Goal: Task Accomplishment & Management: Use online tool/utility

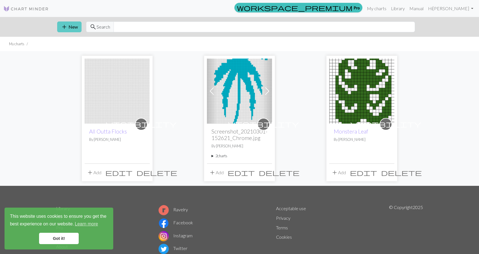
click at [71, 25] on button "add New" at bounding box center [69, 27] width 24 height 11
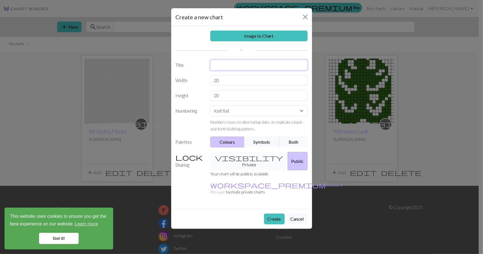
click at [233, 66] on input "text" at bounding box center [258, 65] width 97 height 11
click at [212, 63] on input "Beach Blanket Wrap" at bounding box center [258, 65] width 97 height 11
type input "Beach Blanket Wrap"
click at [230, 80] on input "20" at bounding box center [258, 80] width 97 height 11
type input "2"
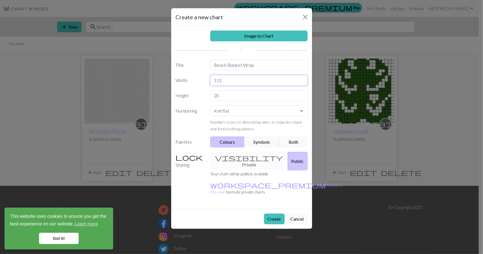
type input "112"
click at [234, 98] on input "20" at bounding box center [258, 95] width 97 height 11
type input "2"
click at [231, 113] on select "Knit flat Knit in the round Lace knitting Cross stitch" at bounding box center [258, 111] width 97 height 11
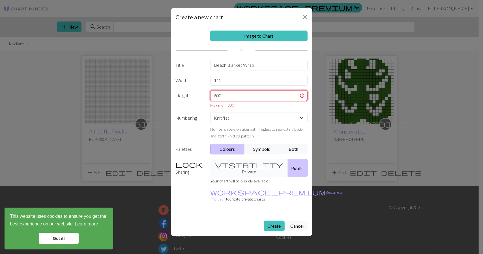
click at [247, 95] on input "600" at bounding box center [258, 95] width 97 height 11
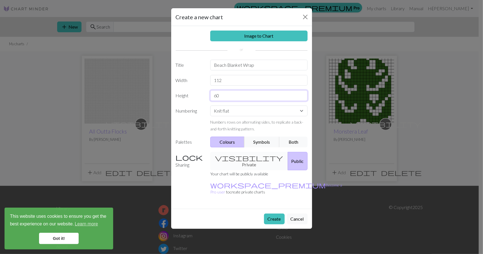
type input "6"
type input "300"
click at [244, 110] on select "Knit flat Knit in the round Lace knitting Cross stitch" at bounding box center [258, 111] width 97 height 11
click at [210, 106] on select "Knit flat Knit in the round Lace knitting Cross stitch" at bounding box center [258, 111] width 97 height 11
click at [271, 214] on button "Create" at bounding box center [274, 219] width 21 height 11
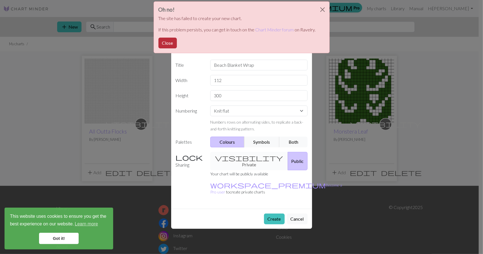
click at [171, 45] on button "Close" at bounding box center [168, 43] width 18 height 11
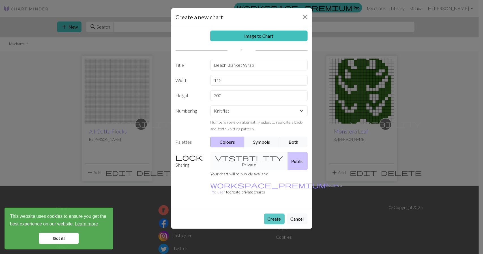
click at [275, 214] on button "Create" at bounding box center [274, 219] width 21 height 11
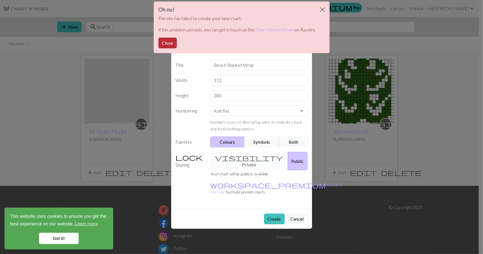
click at [172, 42] on button "Close" at bounding box center [168, 43] width 18 height 11
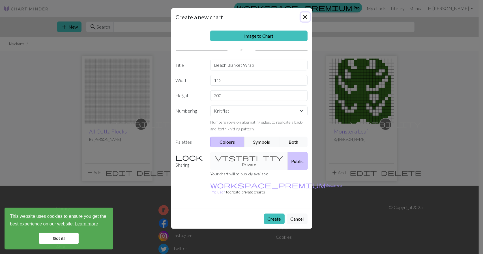
click at [305, 14] on button "Close" at bounding box center [305, 16] width 9 height 9
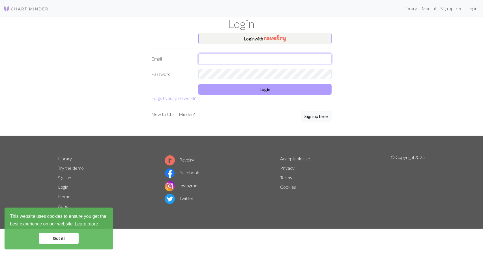
type input "[EMAIL_ADDRESS][DOMAIN_NAME]"
click at [237, 88] on button "Login" at bounding box center [264, 89] width 133 height 11
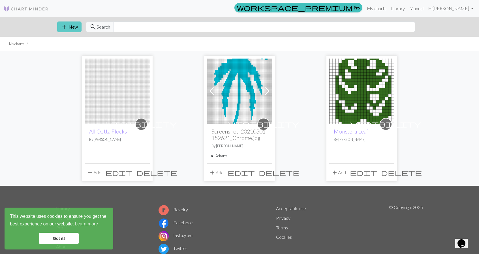
click at [63, 28] on span "add" at bounding box center [64, 27] width 7 height 8
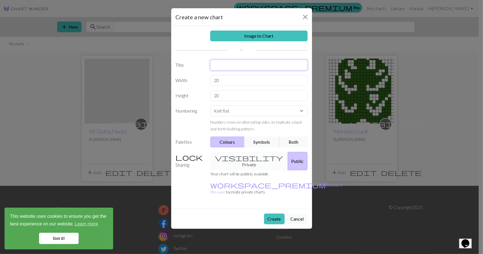
click at [227, 63] on input "text" at bounding box center [258, 65] width 97 height 11
type input "Blanket Wrap"
type input "112"
type input "300"
click at [271, 214] on button "Create" at bounding box center [274, 219] width 21 height 11
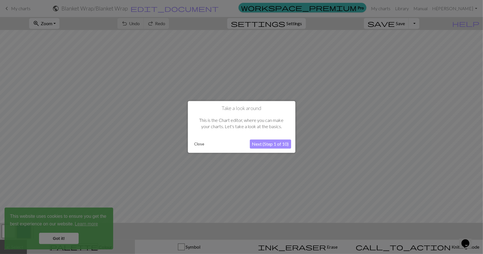
click at [268, 145] on button "Next (Step 1 of 10)" at bounding box center [270, 144] width 41 height 9
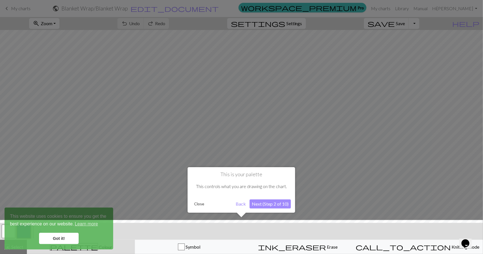
click at [272, 202] on button "Next (Step 2 of 10)" at bounding box center [270, 204] width 41 height 9
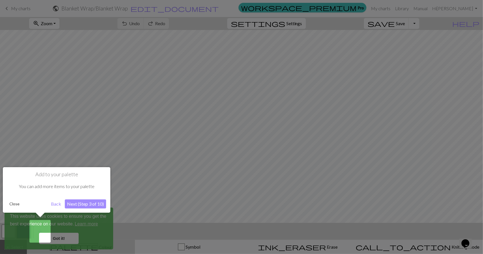
click at [70, 207] on button "Next (Step 3 of 10)" at bounding box center [85, 204] width 41 height 9
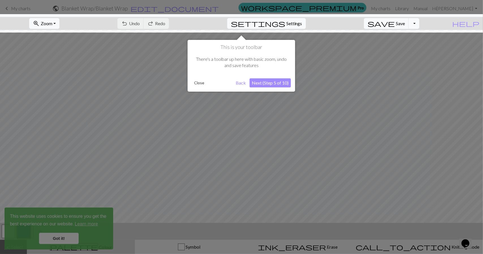
click at [268, 81] on button "Next (Step 5 of 10)" at bounding box center [270, 82] width 41 height 9
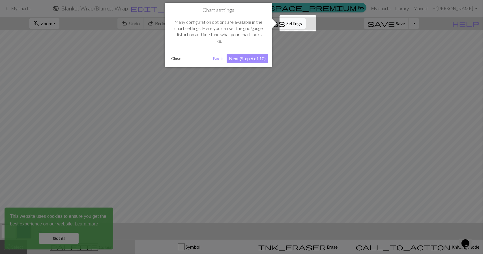
click at [259, 59] on button "Next (Step 6 of 10)" at bounding box center [247, 58] width 41 height 9
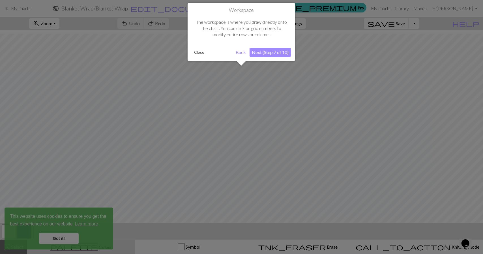
scroll to position [21, 0]
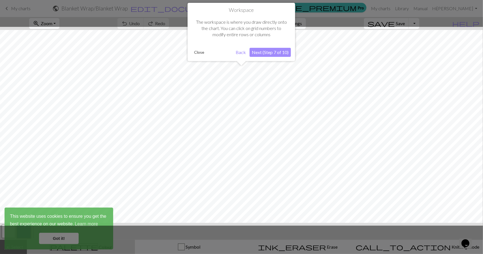
click at [264, 52] on button "Next (Step 7 of 10)" at bounding box center [270, 52] width 41 height 9
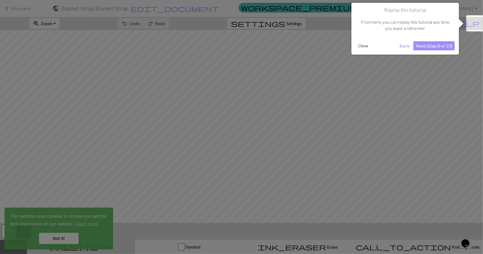
click at [427, 47] on button "Next (Step 8 of 10)" at bounding box center [434, 45] width 41 height 9
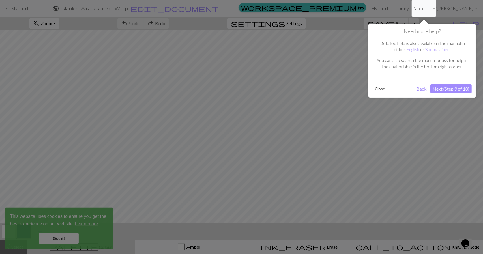
click at [442, 90] on button "Next (Step 9 of 10)" at bounding box center [451, 88] width 41 height 9
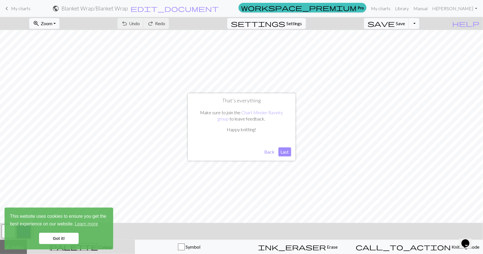
click at [283, 155] on button "Last" at bounding box center [285, 151] width 13 height 9
click at [49, 235] on link "Got it!" at bounding box center [59, 238] width 40 height 11
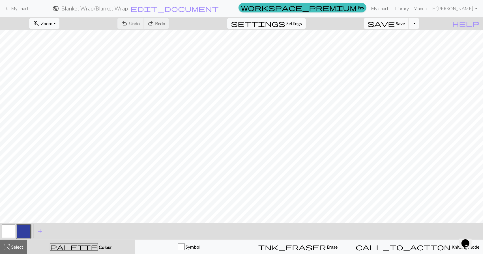
click at [78, 244] on span "palette" at bounding box center [74, 247] width 48 height 8
click at [22, 230] on button "button" at bounding box center [24, 232] width 14 height 14
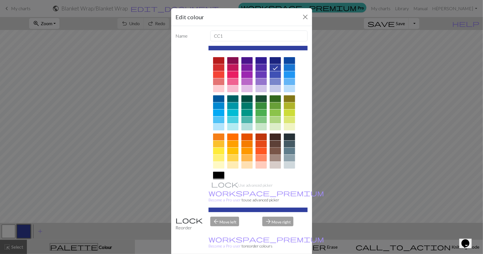
click at [277, 151] on div at bounding box center [275, 151] width 11 height 7
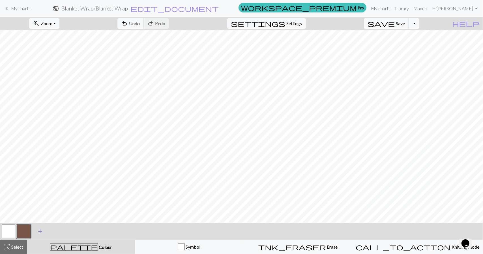
click at [40, 232] on span "add" at bounding box center [40, 232] width 7 height 8
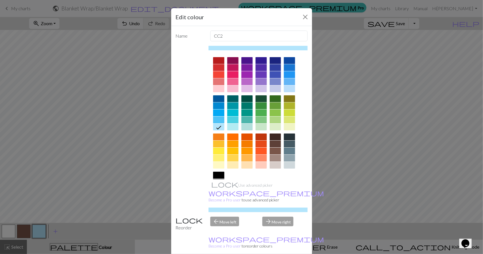
click at [219, 88] on div at bounding box center [218, 88] width 11 height 7
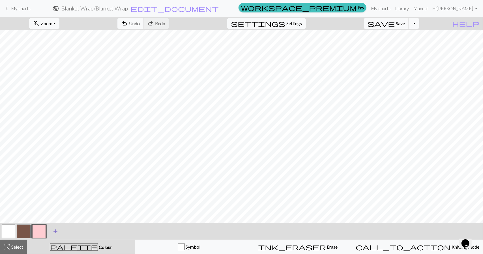
click at [54, 230] on span "add" at bounding box center [55, 232] width 7 height 8
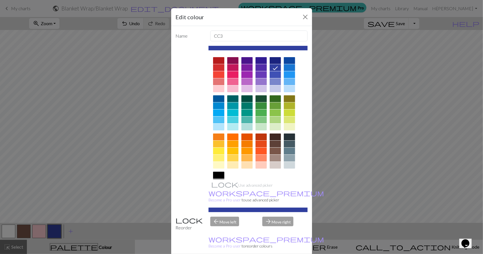
click at [215, 177] on div at bounding box center [218, 175] width 11 height 7
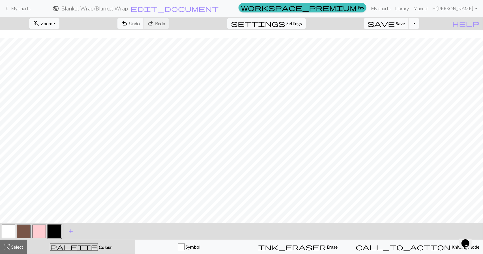
scroll to position [1535, 0]
click at [52, 24] on span "Zoom" at bounding box center [47, 23] width 12 height 5
click at [58, 66] on button "50%" at bounding box center [51, 67] width 45 height 9
click at [59, 22] on button "zoom_in Zoom Zoom" at bounding box center [44, 23] width 30 height 11
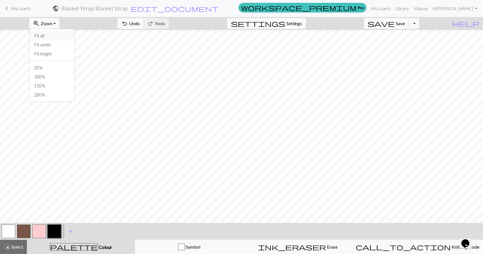
click at [63, 37] on button "Fit all" at bounding box center [51, 35] width 45 height 9
click at [52, 22] on span "Zoom" at bounding box center [47, 23] width 12 height 5
click at [59, 37] on button "Fit all" at bounding box center [51, 35] width 45 height 9
click at [52, 25] on span "Zoom" at bounding box center [47, 23] width 12 height 5
click at [62, 55] on button "Fit height" at bounding box center [51, 53] width 45 height 9
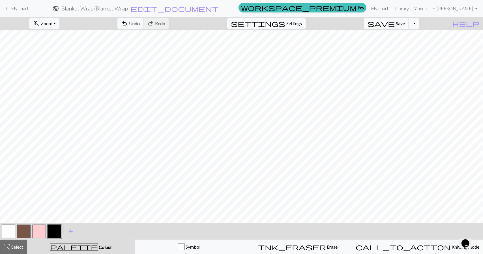
click at [285, 22] on span "settings" at bounding box center [258, 24] width 54 height 8
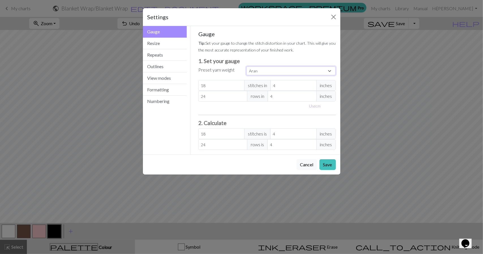
click at [276, 70] on select "Custom Square Lace Light Fingering Fingering Sport Double knit Worsted Aran Bul…" at bounding box center [291, 71] width 89 height 9
select select "worsted"
click at [247, 67] on select "Custom Square Lace Light Fingering Fingering Sport Double knit Worsted Aran Bul…" at bounding box center [291, 71] width 89 height 9
type input "20"
type input "26"
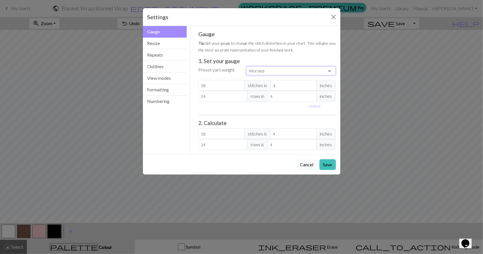
type input "20"
type input "26"
select select "custom"
type input "19"
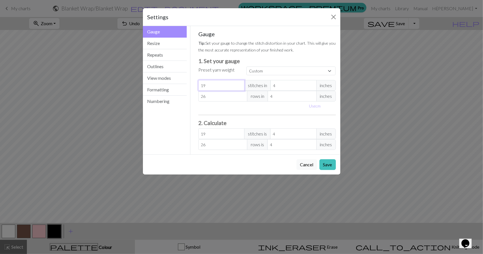
click at [241, 87] on input "19" at bounding box center [221, 85] width 46 height 11
type input "18"
click at [241, 87] on input "18" at bounding box center [221, 85] width 46 height 11
type input "17"
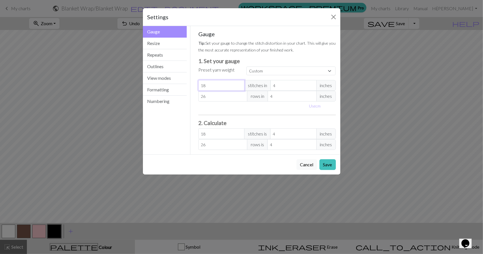
type input "17"
click at [241, 87] on input "17" at bounding box center [221, 85] width 46 height 11
type input "16"
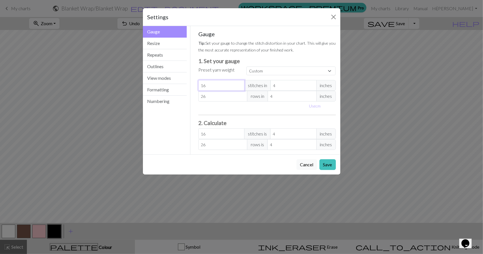
click at [241, 87] on input "16" at bounding box center [221, 85] width 46 height 11
type input "27"
click at [243, 94] on input "27" at bounding box center [222, 96] width 49 height 11
type input "28"
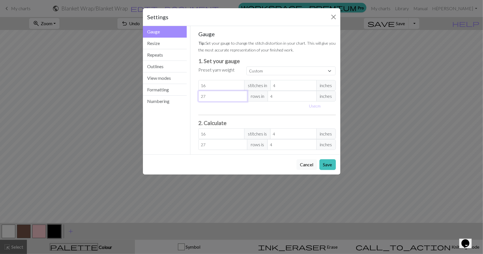
type input "28"
click at [243, 94] on input "28" at bounding box center [222, 96] width 49 height 11
type input "29"
click at [243, 94] on input "29" at bounding box center [222, 96] width 49 height 11
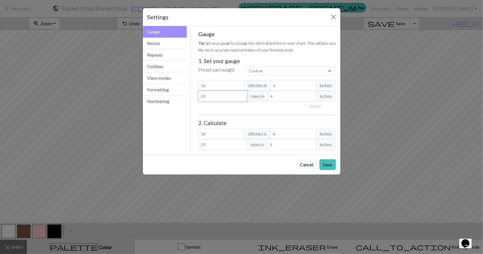
type input "30"
click at [243, 94] on input "30" at bounding box center [222, 96] width 49 height 11
click at [327, 165] on button "Save" at bounding box center [328, 164] width 16 height 11
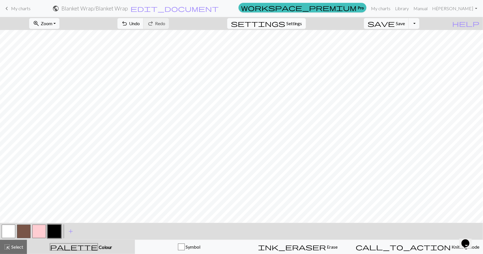
click at [294, 26] on span "Settings" at bounding box center [294, 23] width 16 height 7
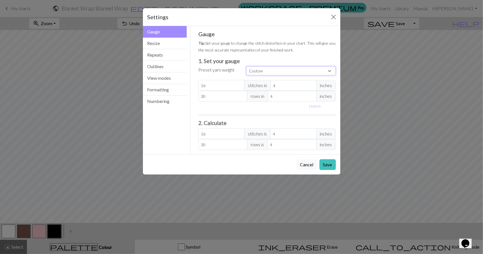
click at [265, 69] on select "Custom Square Lace Light Fingering Fingering Sport Double knit Worsted Aran Bul…" at bounding box center [291, 71] width 89 height 9
click at [276, 59] on h3 "1. Set your gauge" at bounding box center [267, 61] width 138 height 7
click at [170, 42] on button "Resize" at bounding box center [165, 44] width 44 height 12
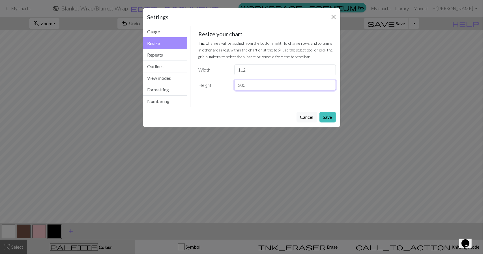
click at [267, 85] on input "300" at bounding box center [284, 85] width 101 height 11
type input "3"
type input "200"
click at [333, 119] on button "Save" at bounding box center [328, 117] width 16 height 11
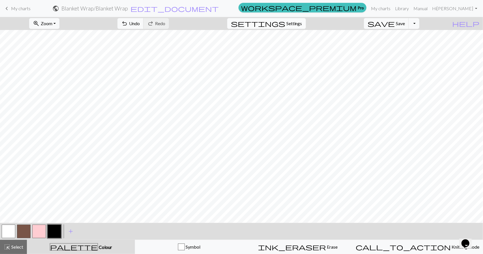
click at [285, 23] on span "settings" at bounding box center [258, 24] width 54 height 8
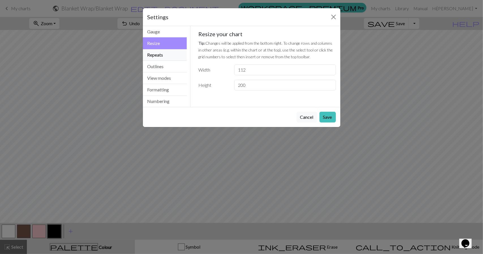
click at [181, 55] on button "Repeats" at bounding box center [165, 55] width 44 height 12
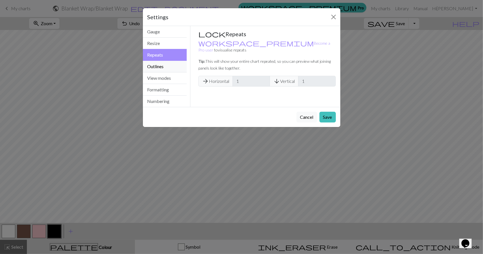
click at [182, 65] on button "Outlines" at bounding box center [165, 67] width 44 height 12
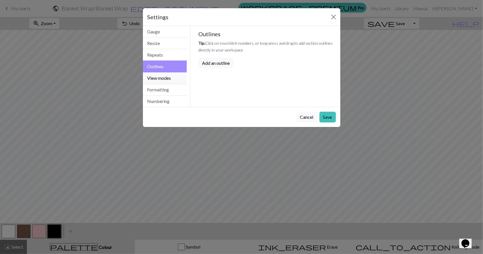
click at [173, 79] on button "View modes" at bounding box center [165, 78] width 44 height 12
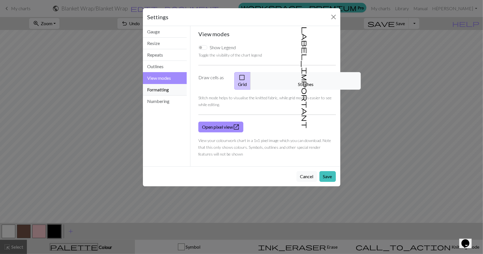
click at [174, 90] on button "Formatting" at bounding box center [165, 90] width 44 height 12
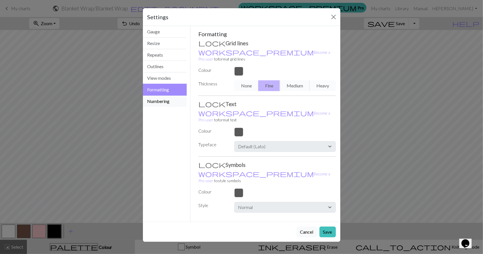
click at [173, 101] on button "Numbering" at bounding box center [165, 101] width 44 height 11
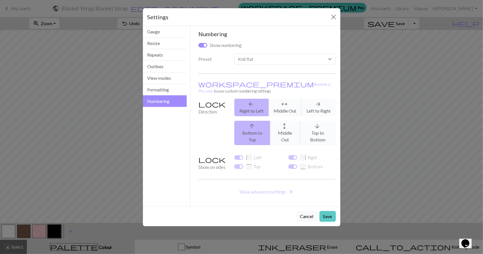
click at [334, 211] on button "Save" at bounding box center [328, 216] width 16 height 11
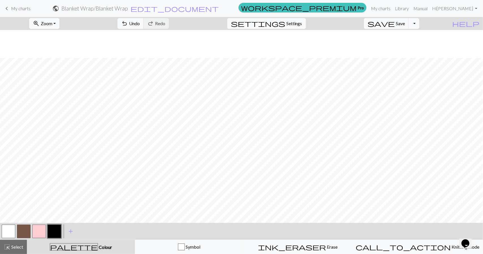
scroll to position [397, 0]
click at [185, 248] on div "button" at bounding box center [181, 247] width 7 height 7
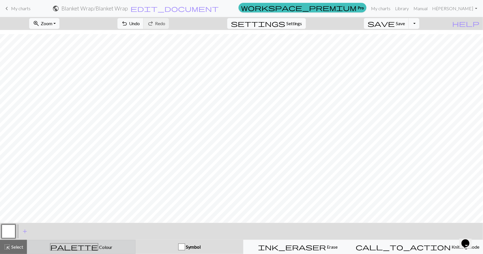
click at [132, 245] on div "palette Colour Colour" at bounding box center [81, 246] width 101 height 7
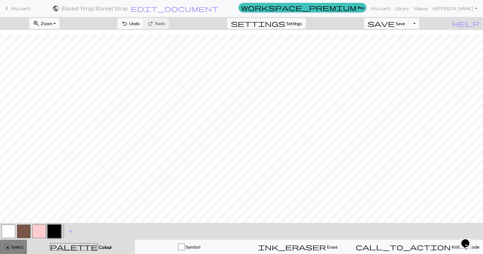
click at [5, 250] on span "highlight_alt" at bounding box center [7, 247] width 7 height 8
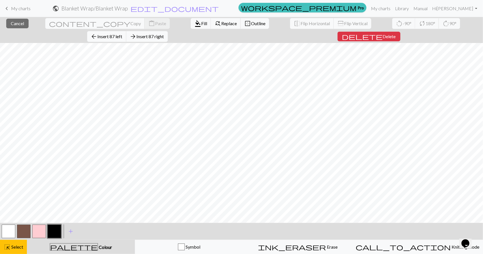
click at [26, 234] on button "button" at bounding box center [24, 232] width 14 height 14
click at [20, 234] on button "button" at bounding box center [24, 232] width 14 height 14
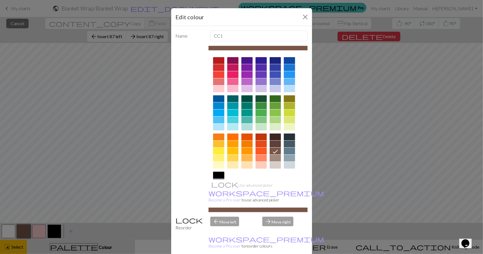
click at [270, 149] on div at bounding box center [275, 151] width 11 height 7
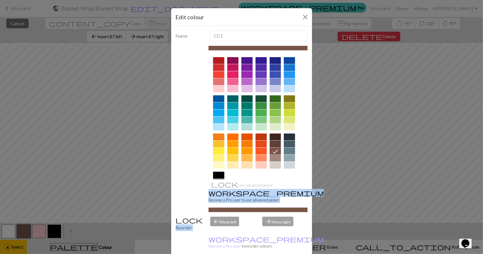
drag, startPoint x: 288, startPoint y: 192, endPoint x: 290, endPoint y: 208, distance: 16.1
click at [290, 208] on div "Name CC1 Use advanced picker workspace_premium Become a Pro user to use advance…" at bounding box center [241, 142] width 141 height 232
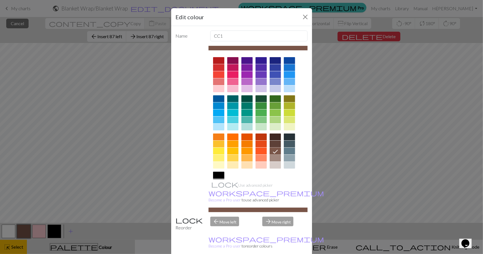
click at [272, 151] on icon at bounding box center [275, 151] width 7 height 7
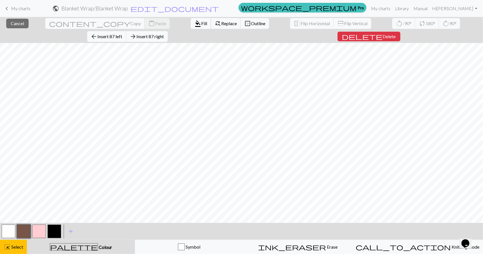
click at [201, 23] on span "Fill" at bounding box center [204, 23] width 6 height 5
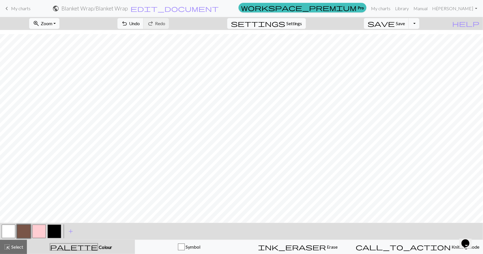
click at [52, 23] on span "Zoom" at bounding box center [47, 23] width 12 height 5
click at [57, 66] on button "50%" at bounding box center [51, 67] width 45 height 9
click at [52, 24] on span "Zoom" at bounding box center [47, 23] width 12 height 5
click at [62, 56] on button "Fit height" at bounding box center [51, 53] width 45 height 9
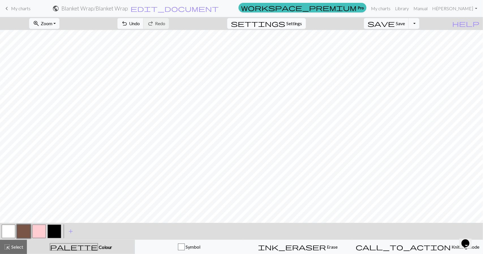
click at [297, 23] on span "Settings" at bounding box center [294, 23] width 16 height 7
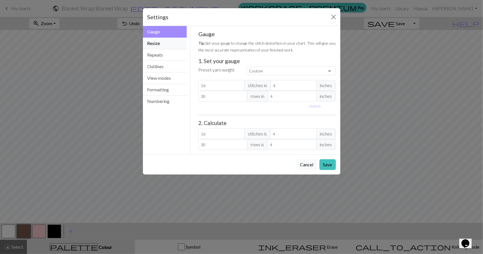
click at [166, 46] on button "Resize" at bounding box center [165, 44] width 44 height 12
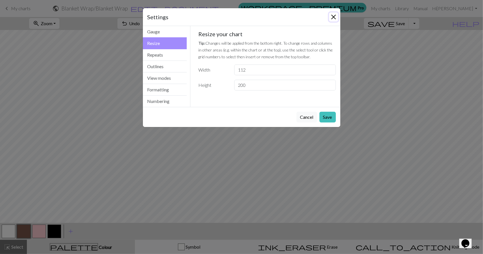
click at [337, 15] on button "Close" at bounding box center [333, 16] width 9 height 9
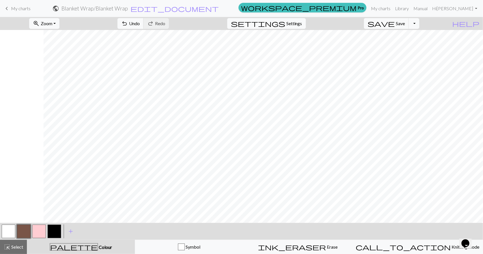
scroll to position [0, 140]
click at [9, 248] on span "highlight_alt" at bounding box center [7, 247] width 7 height 8
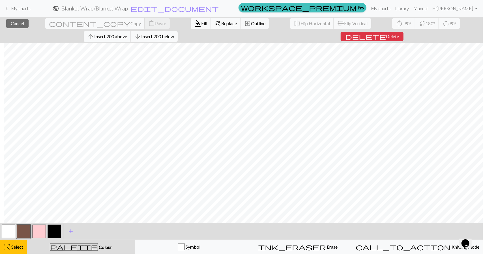
click at [25, 233] on button "button" at bounding box center [24, 232] width 14 height 14
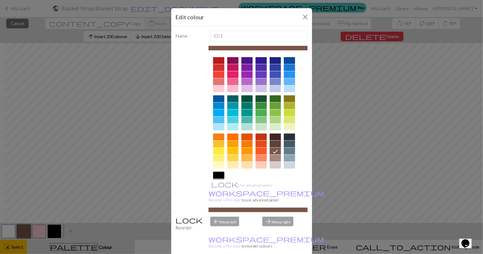
click at [277, 149] on div at bounding box center [276, 151] width 9 height 7
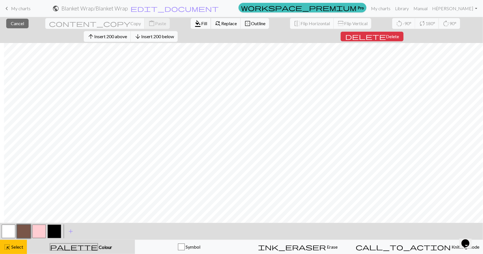
click at [194, 27] on span "format_color_fill" at bounding box center [197, 24] width 7 height 8
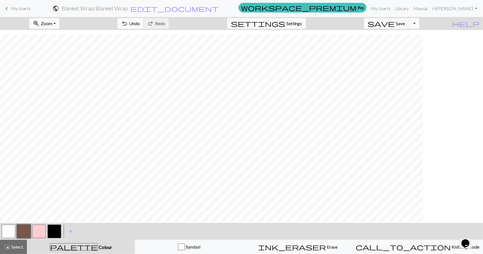
scroll to position [397, 0]
click at [52, 24] on span "Zoom" at bounding box center [47, 23] width 12 height 5
click at [56, 45] on button "Fit width" at bounding box center [51, 44] width 45 height 9
click at [52, 22] on span "Zoom" at bounding box center [47, 23] width 12 height 5
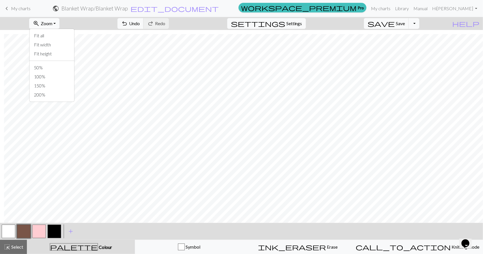
click at [52, 22] on span "Zoom" at bounding box center [47, 23] width 12 height 5
